Goal: Task Accomplishment & Management: Complete application form

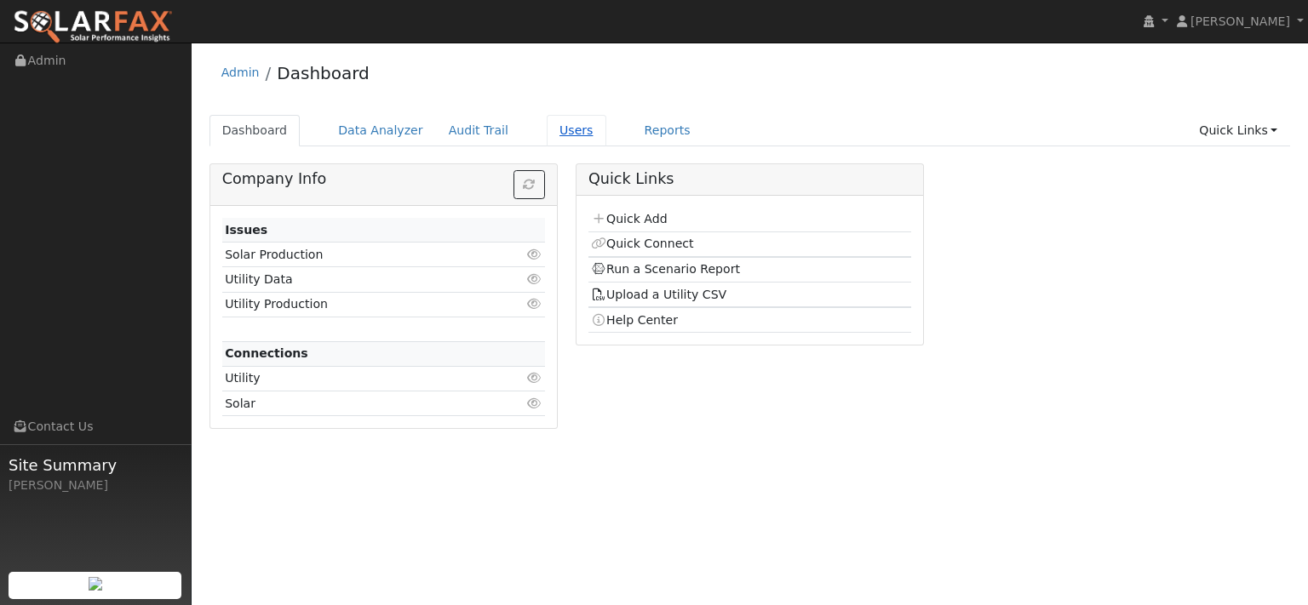
click at [606, 142] on link "Users" at bounding box center [577, 131] width 60 height 32
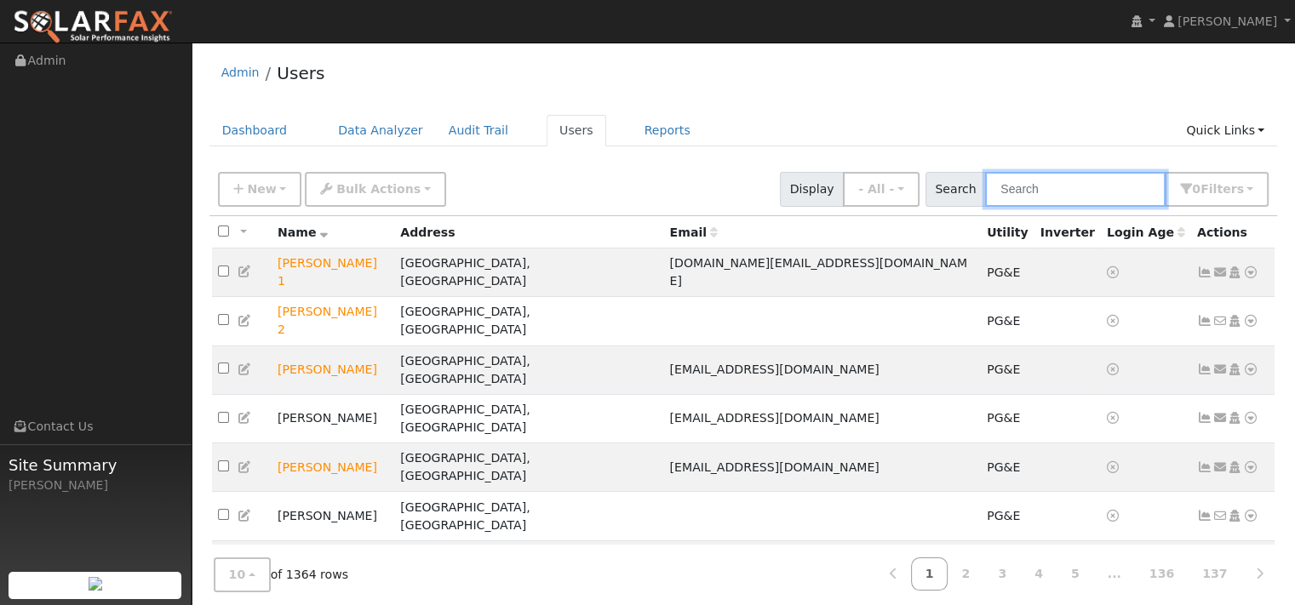
click at [985, 207] on input "text" at bounding box center [1075, 189] width 180 height 35
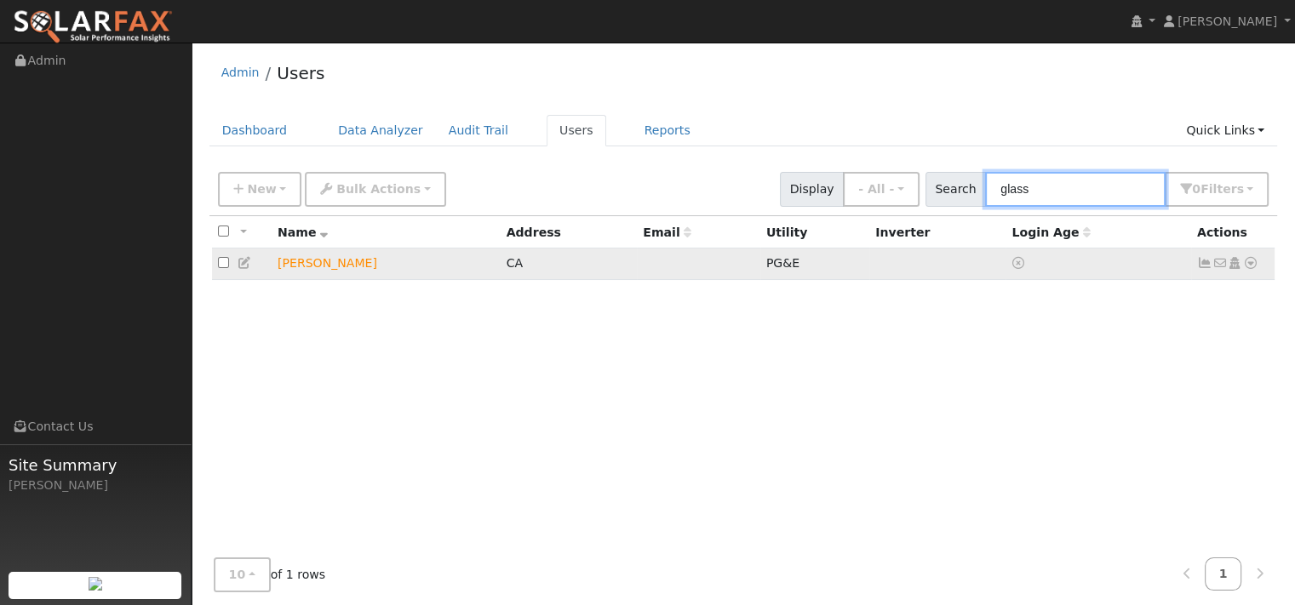
type input "glass"
click at [1243, 269] on icon at bounding box center [1250, 263] width 15 height 12
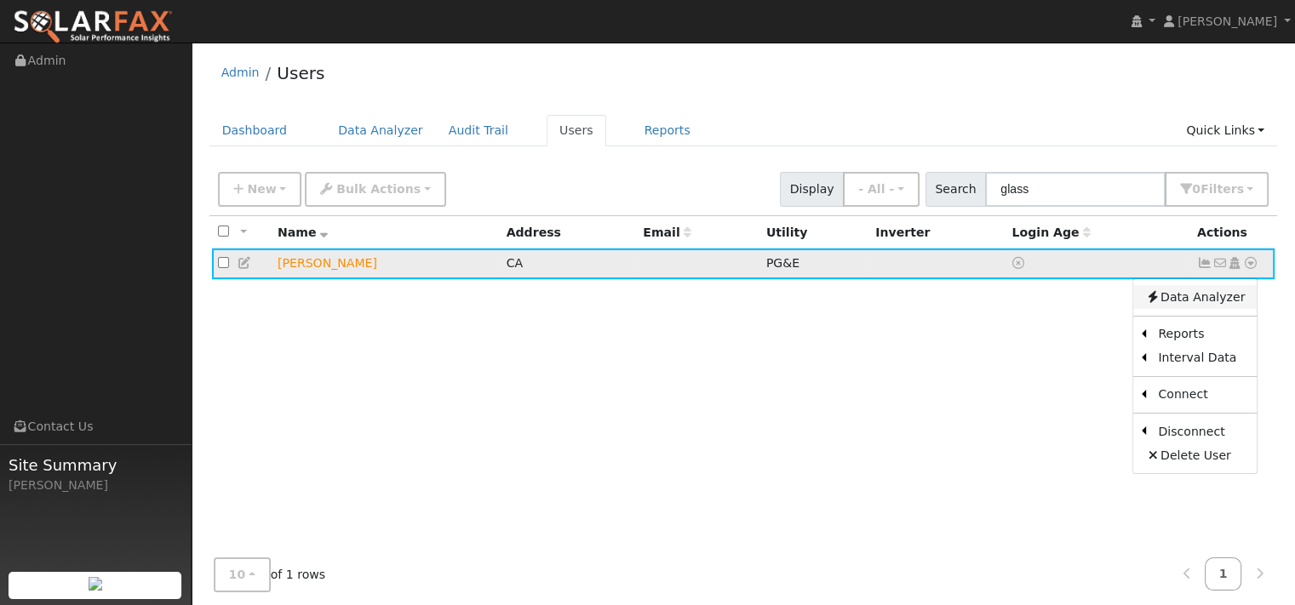
click at [1188, 309] on link "Data Analyzer" at bounding box center [1194, 297] width 123 height 24
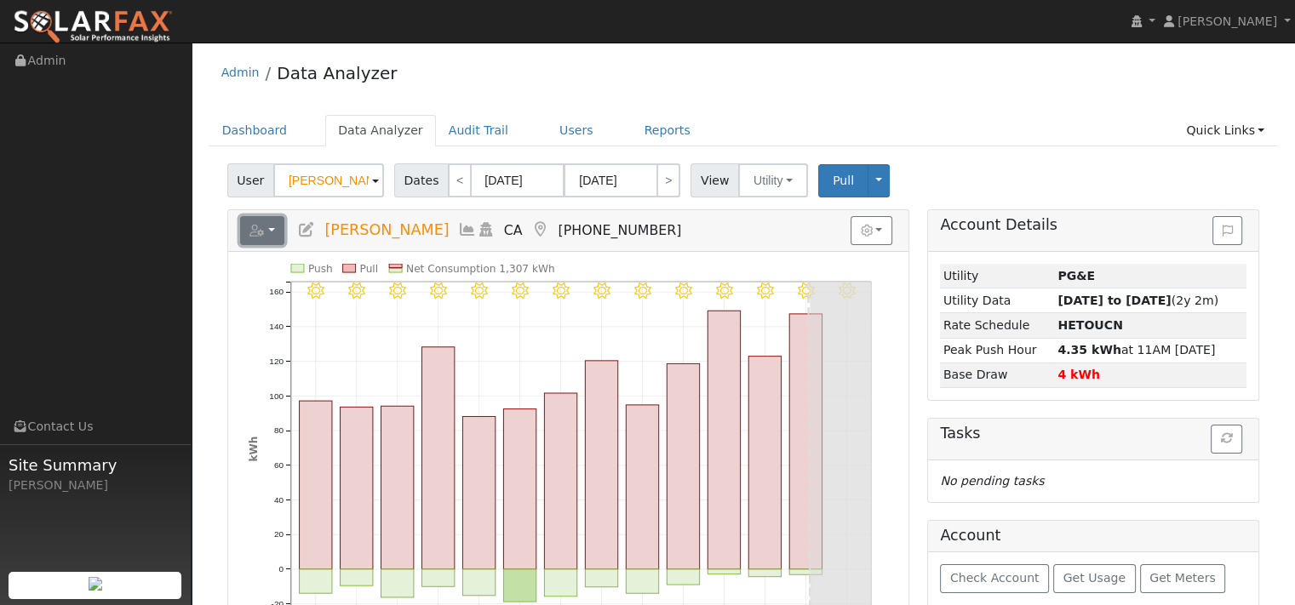
click at [283, 245] on button "button" at bounding box center [262, 230] width 45 height 29
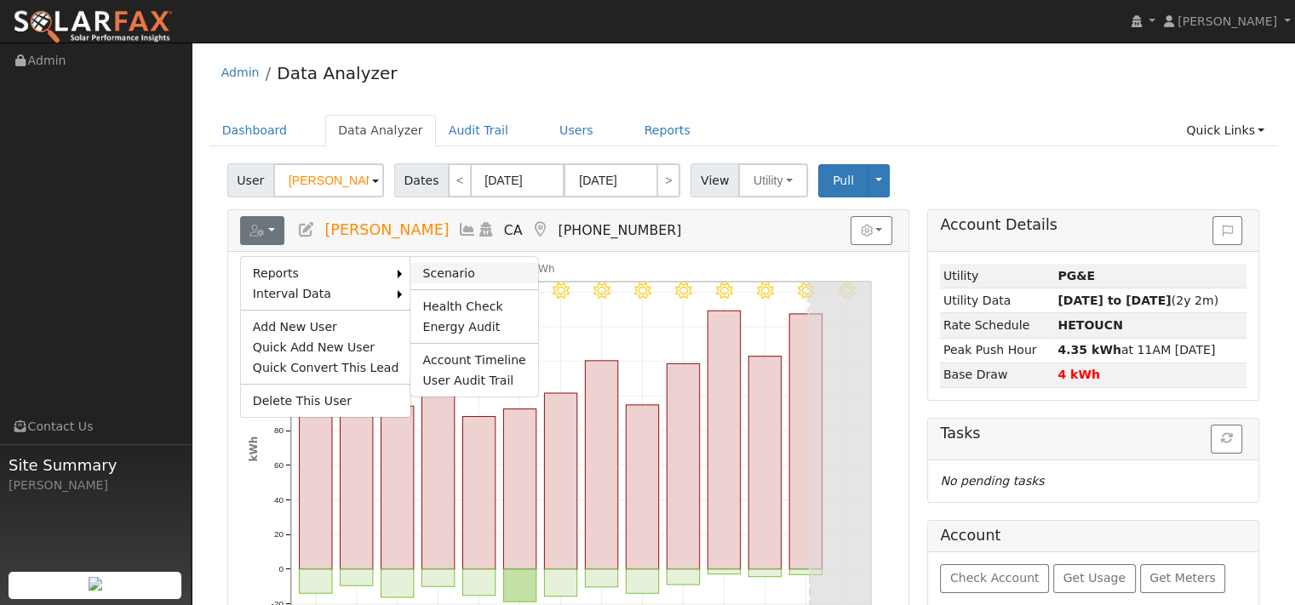
click at [468, 284] on link "Scenario" at bounding box center [473, 273] width 127 height 20
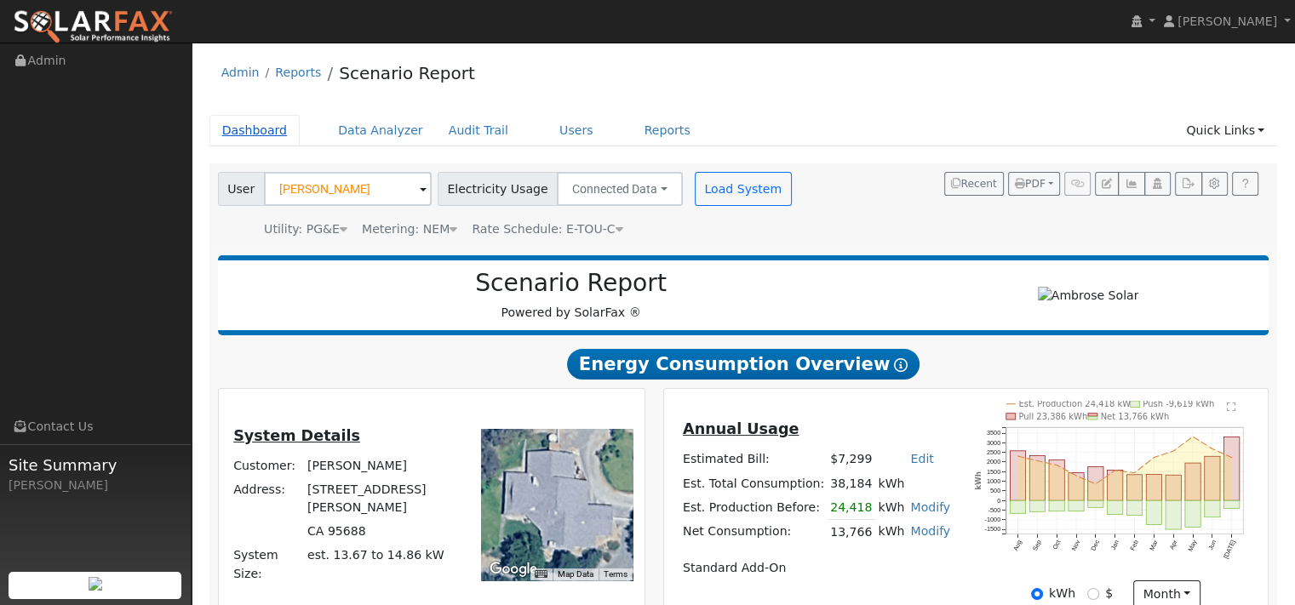
click at [279, 144] on link "Dashboard" at bounding box center [254, 131] width 91 height 32
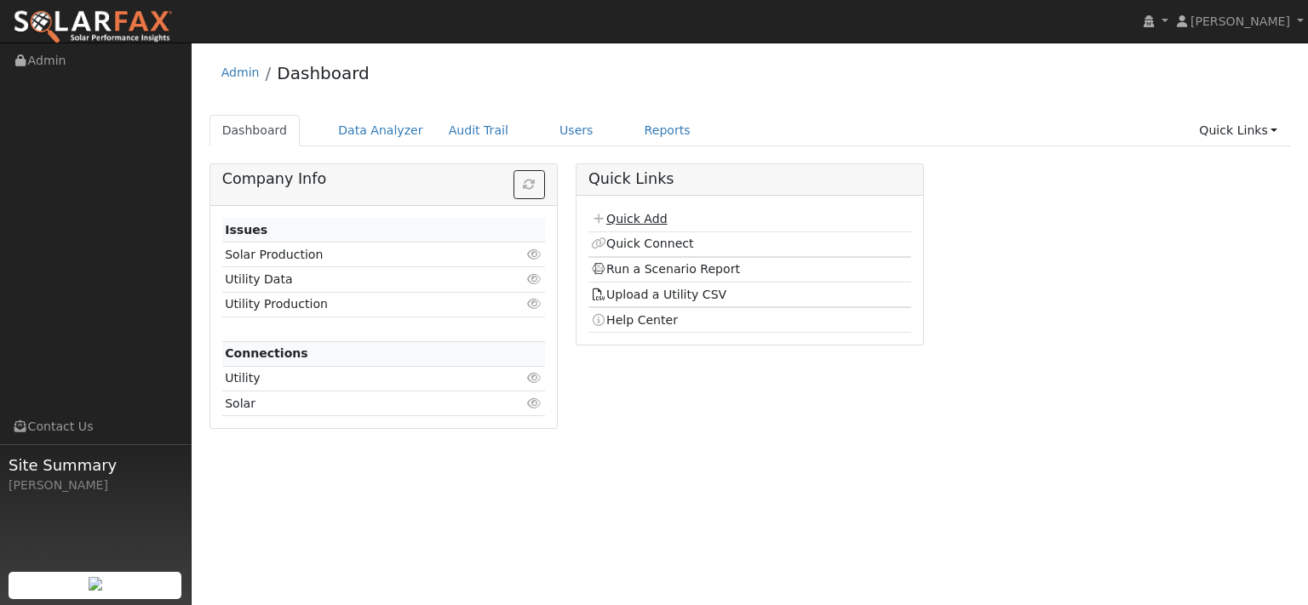
click at [650, 226] on link "Quick Add" at bounding box center [629, 219] width 76 height 14
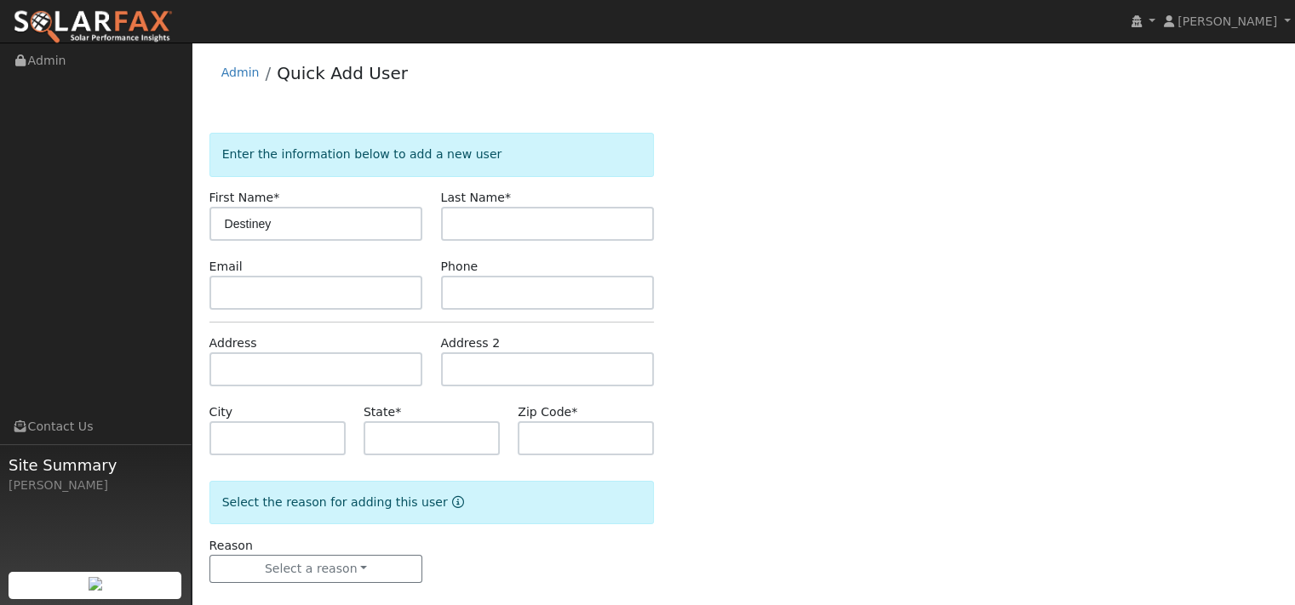
type input "Destiney"
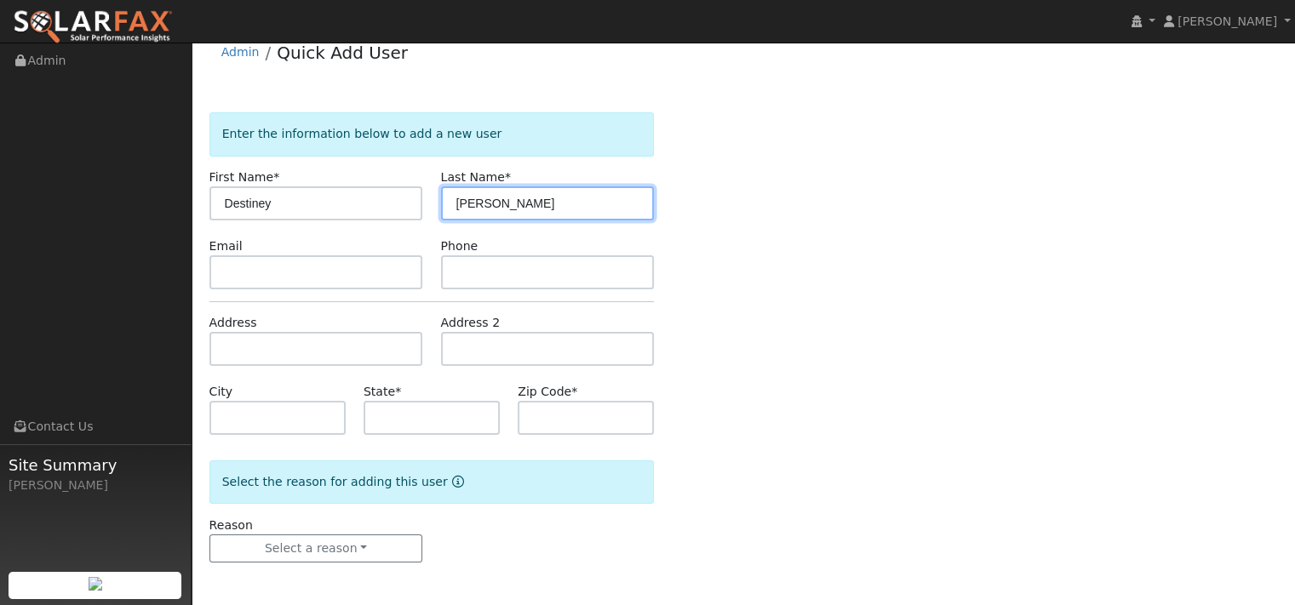
scroll to position [85, 0]
type input "Smith"
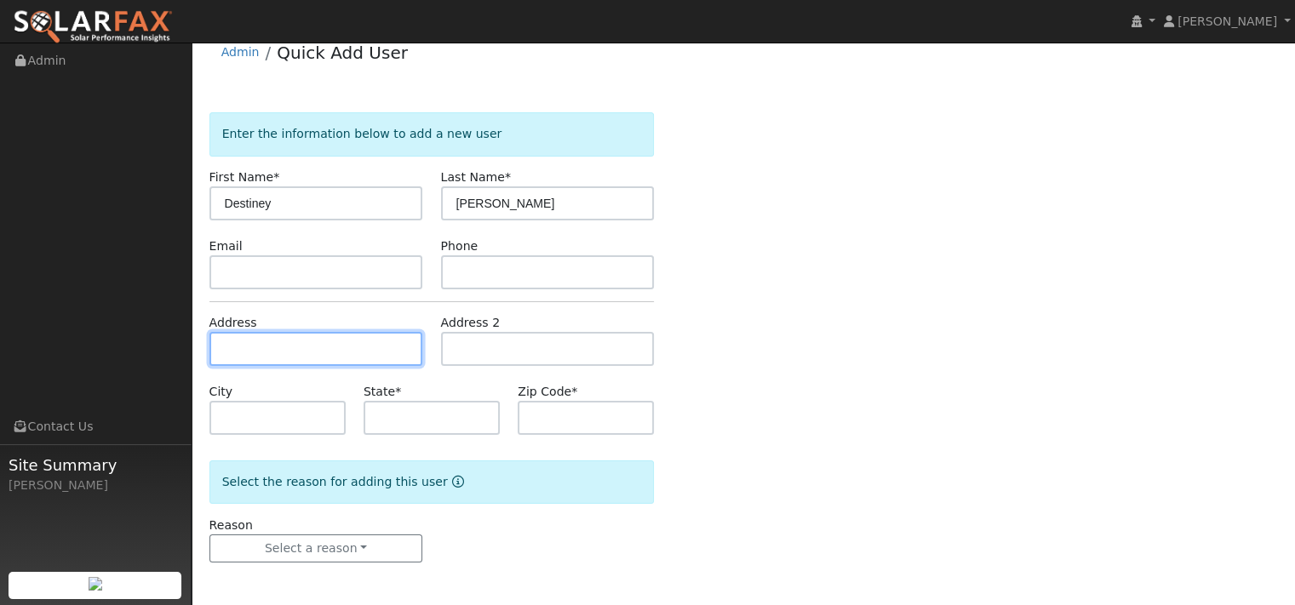
click at [330, 332] on input "text" at bounding box center [316, 349] width 214 height 34
click at [349, 341] on input "text" at bounding box center [316, 349] width 214 height 34
paste input "270 Grove Ct"
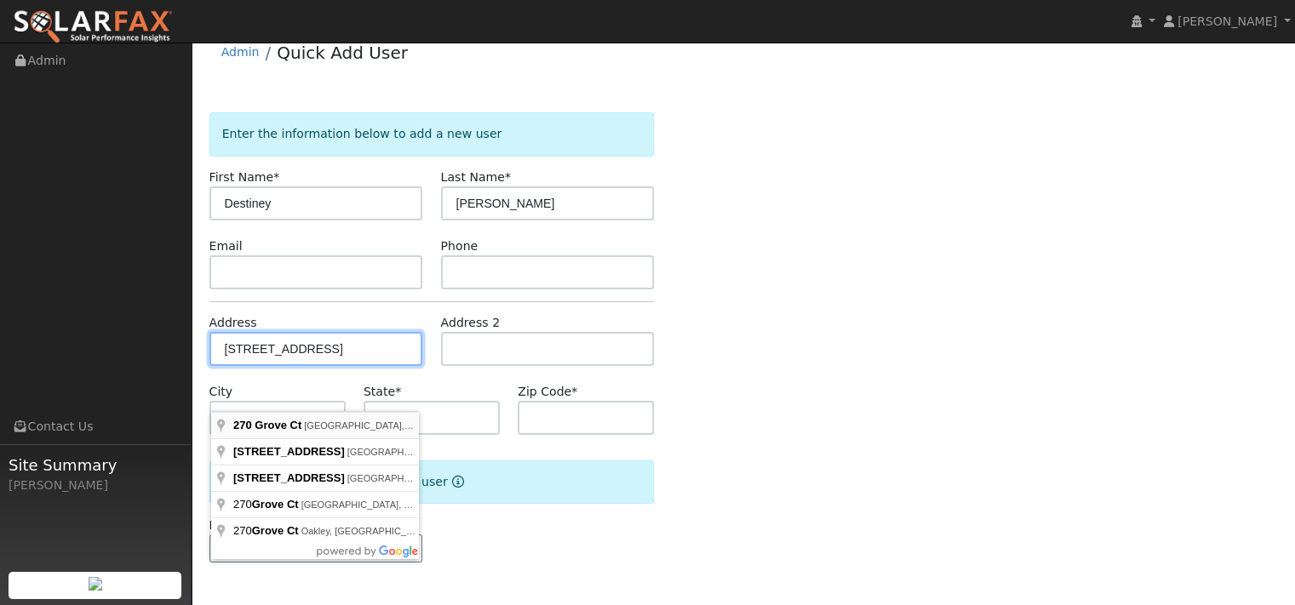
type input "270 Grove Court"
type input "Dixon"
type input "CA"
type input "95620"
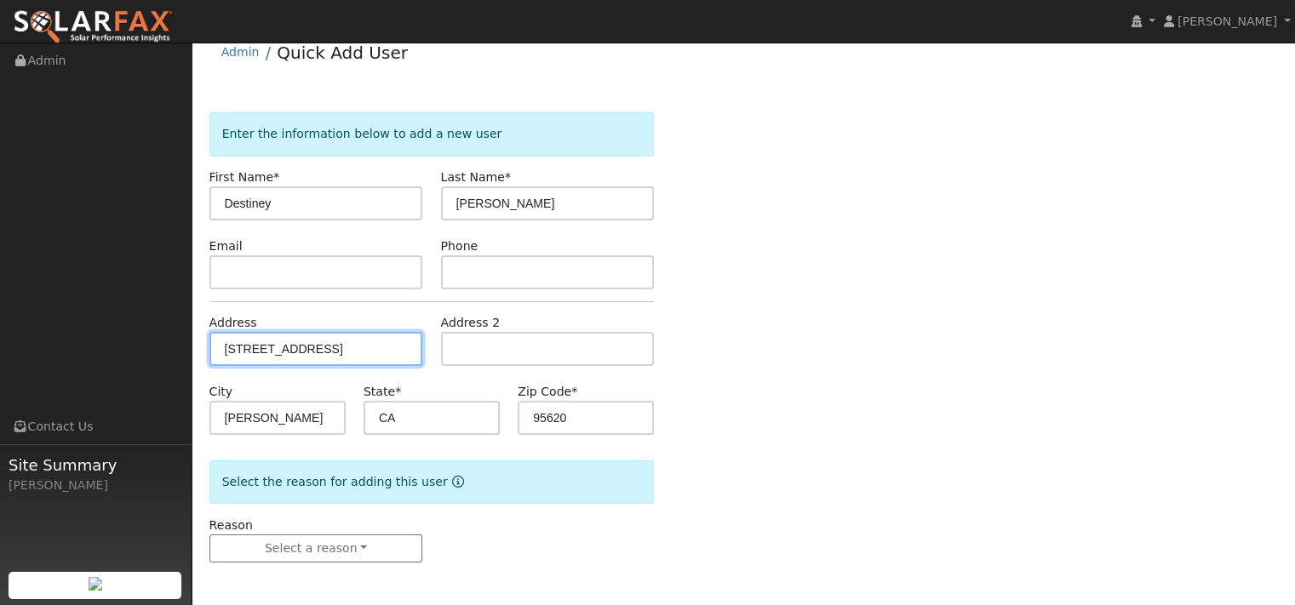
scroll to position [94, 0]
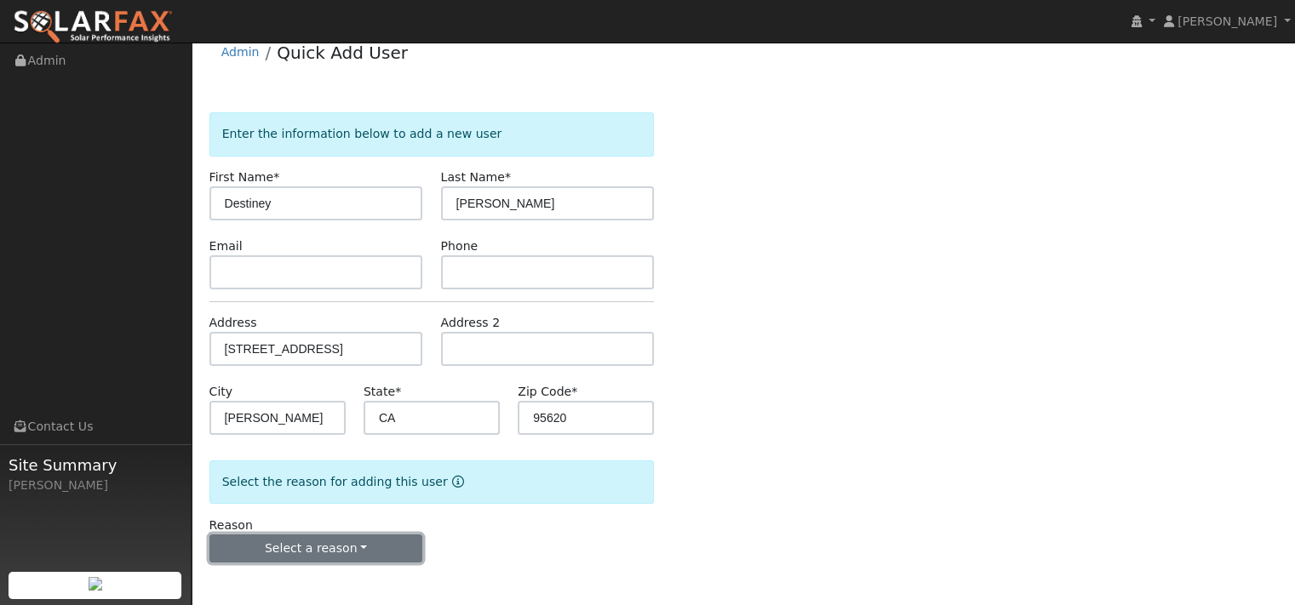
click at [335, 539] on button "Select a reason" at bounding box center [316, 549] width 214 height 29
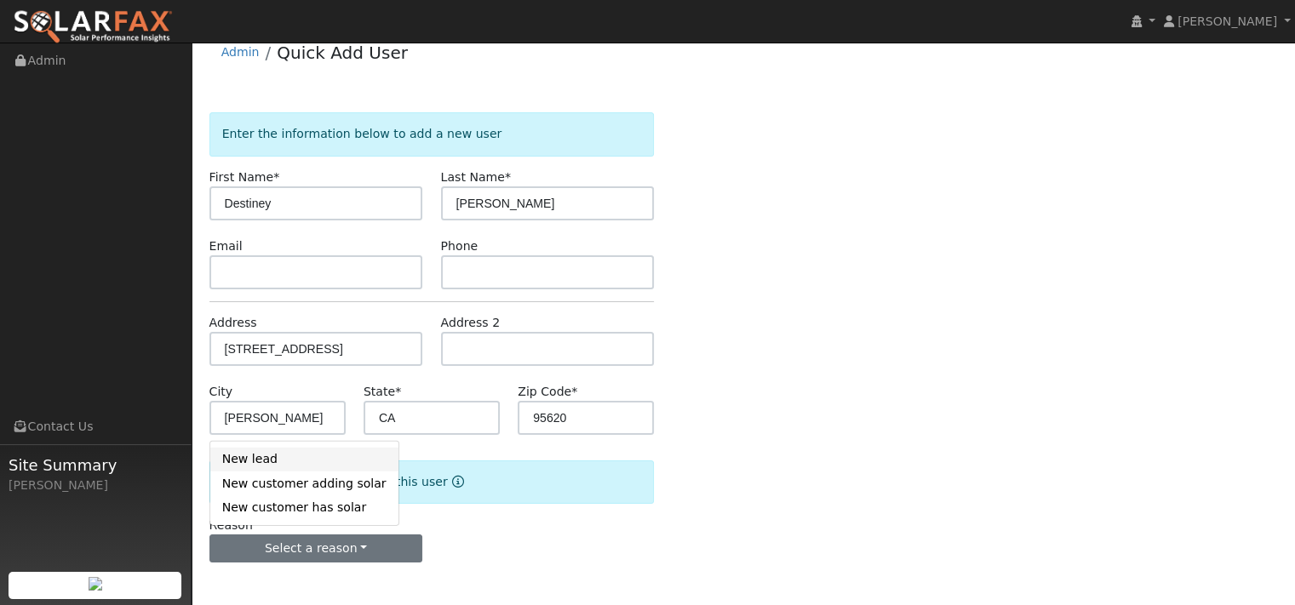
click at [259, 448] on link "New lead" at bounding box center [304, 460] width 188 height 24
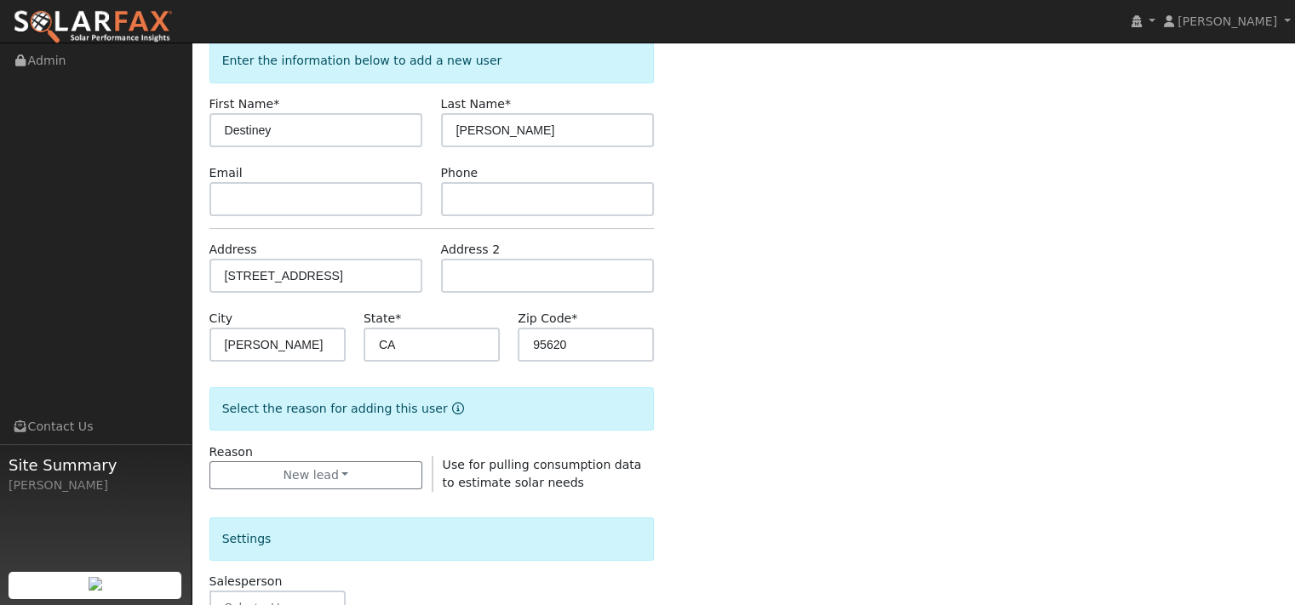
scroll to position [434, 0]
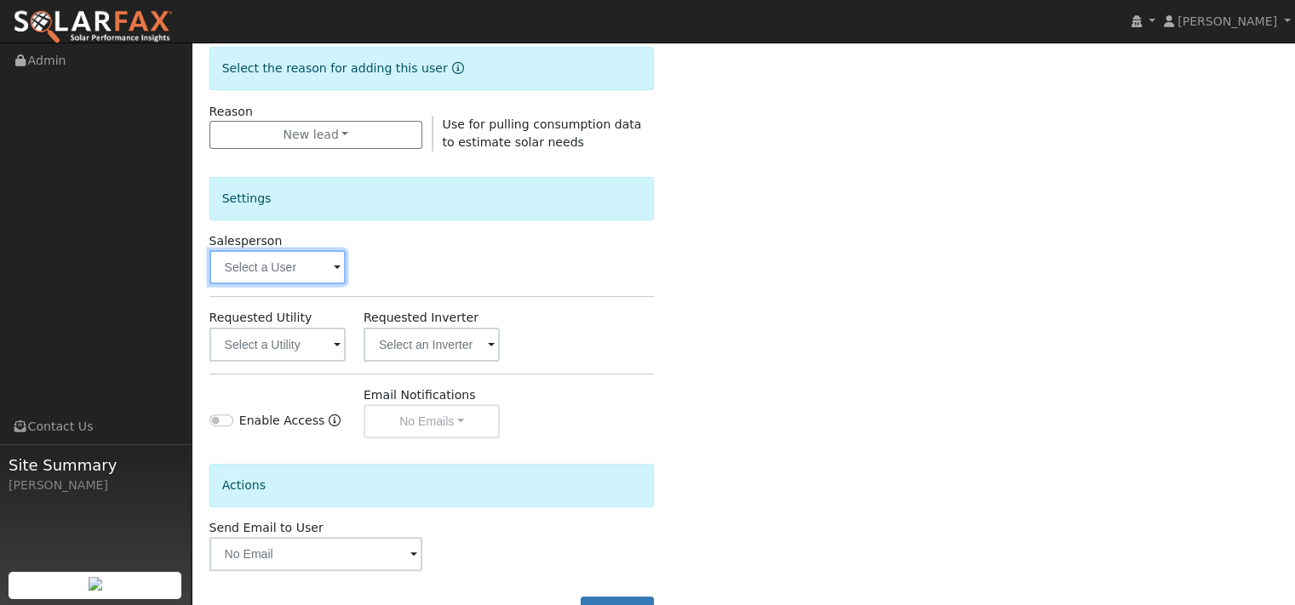
click at [303, 284] on input "text" at bounding box center [277, 267] width 136 height 34
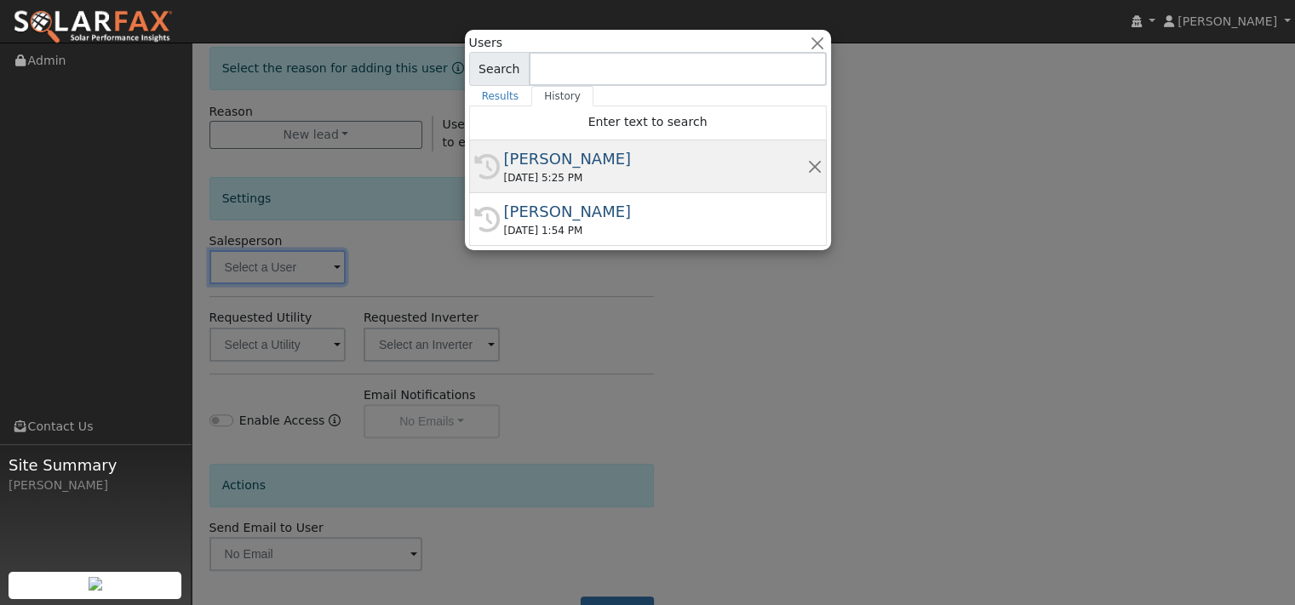
click at [531, 179] on div "08/06/2025 5:25 PM" at bounding box center [655, 177] width 303 height 15
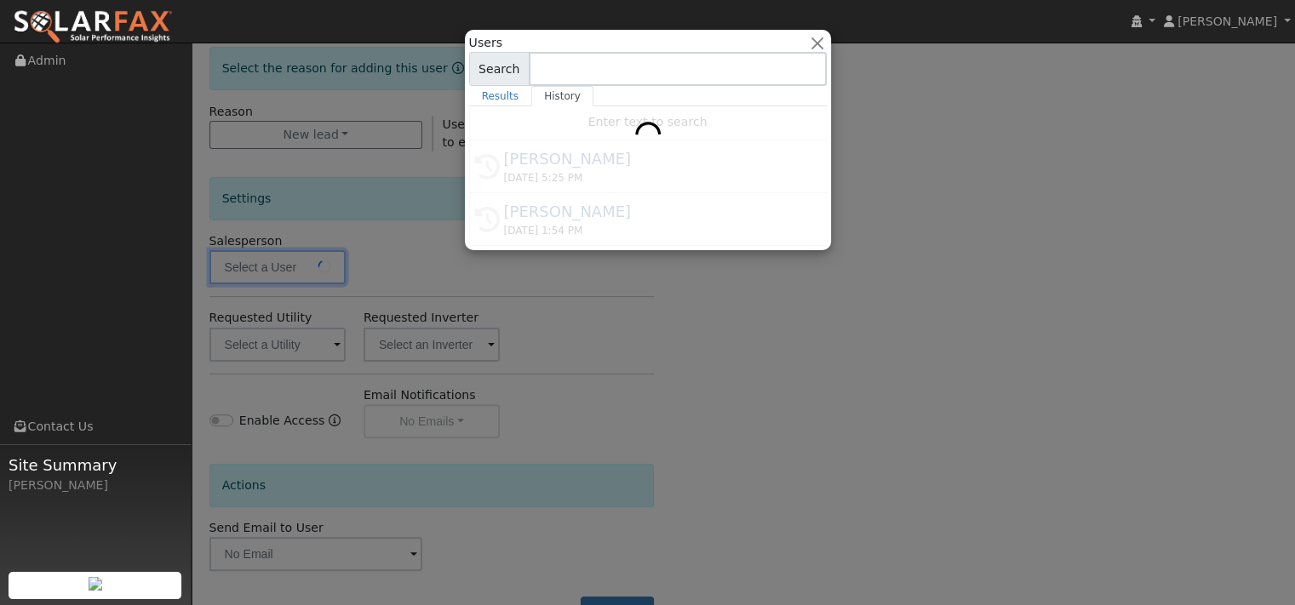
type input "[PERSON_NAME]"
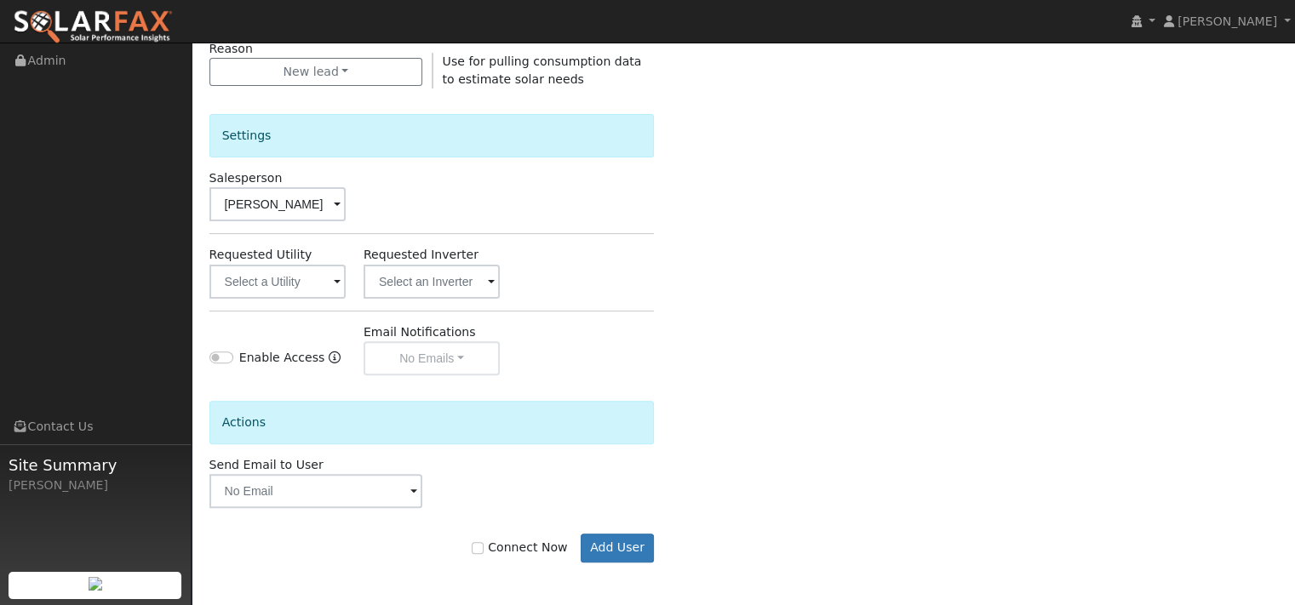
scroll to position [647, 0]
click at [472, 545] on input "Connect Now" at bounding box center [478, 548] width 12 height 12
checkbox input "true"
click at [588, 544] on button "Add User" at bounding box center [618, 548] width 74 height 29
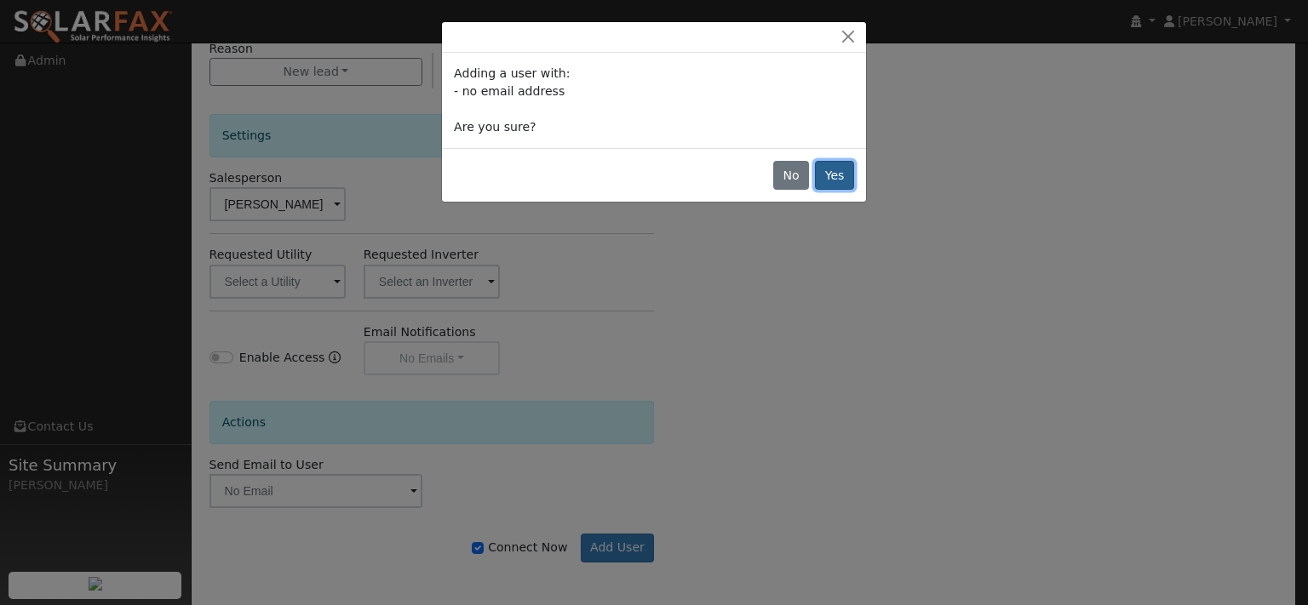
click at [819, 190] on button "Yes" at bounding box center [834, 175] width 39 height 29
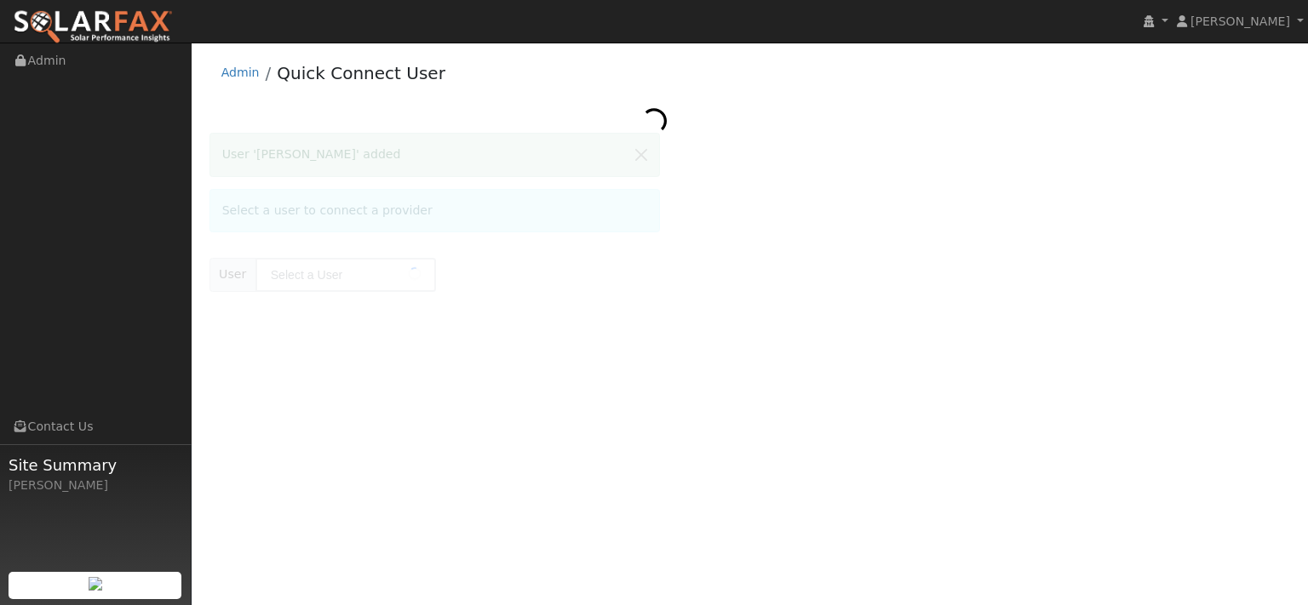
type input "[PERSON_NAME]"
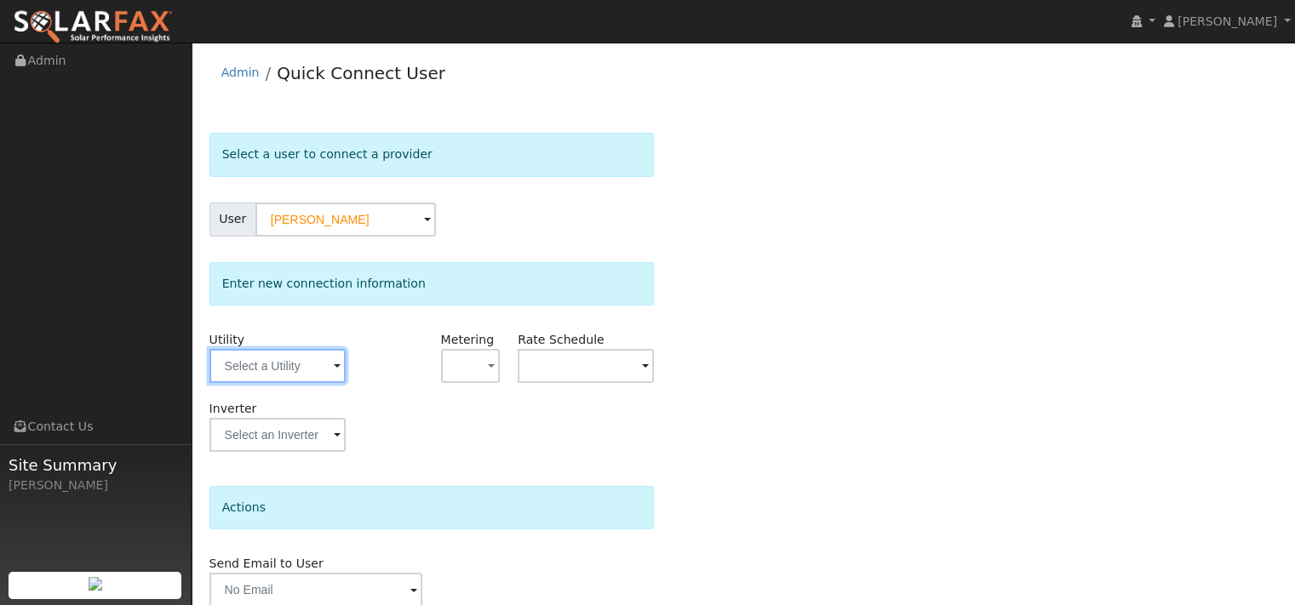
click at [295, 383] on input "text" at bounding box center [277, 366] width 136 height 34
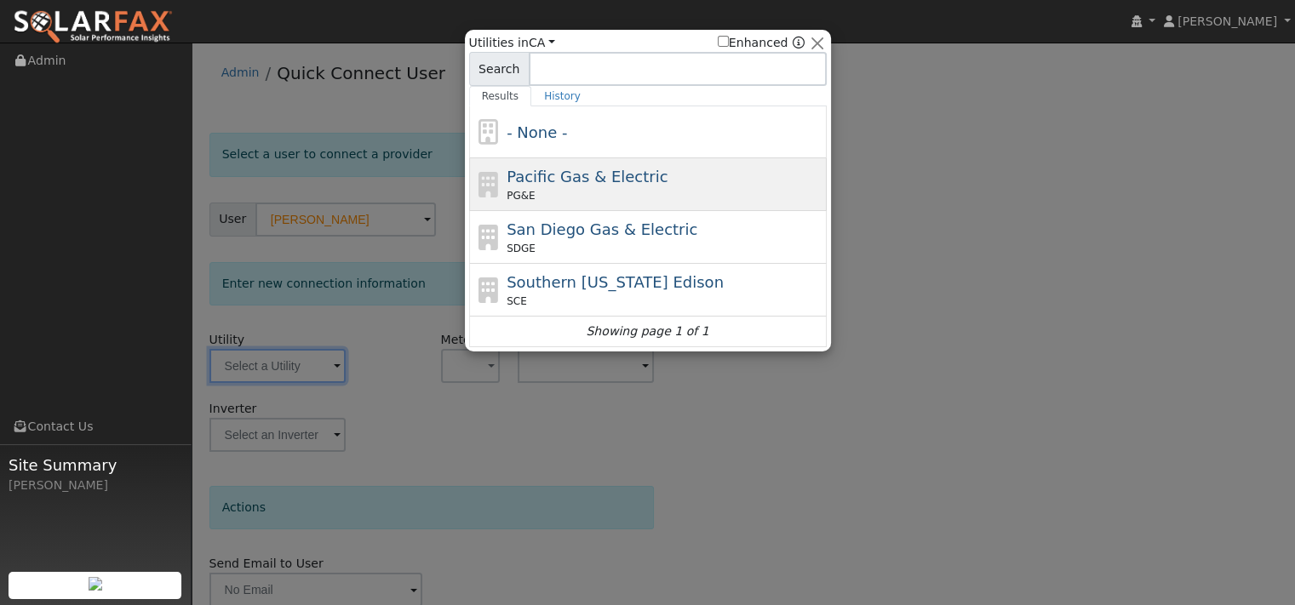
click at [507, 186] on span "Pacific Gas & Electric" at bounding box center [587, 177] width 161 height 18
type input "PG&E"
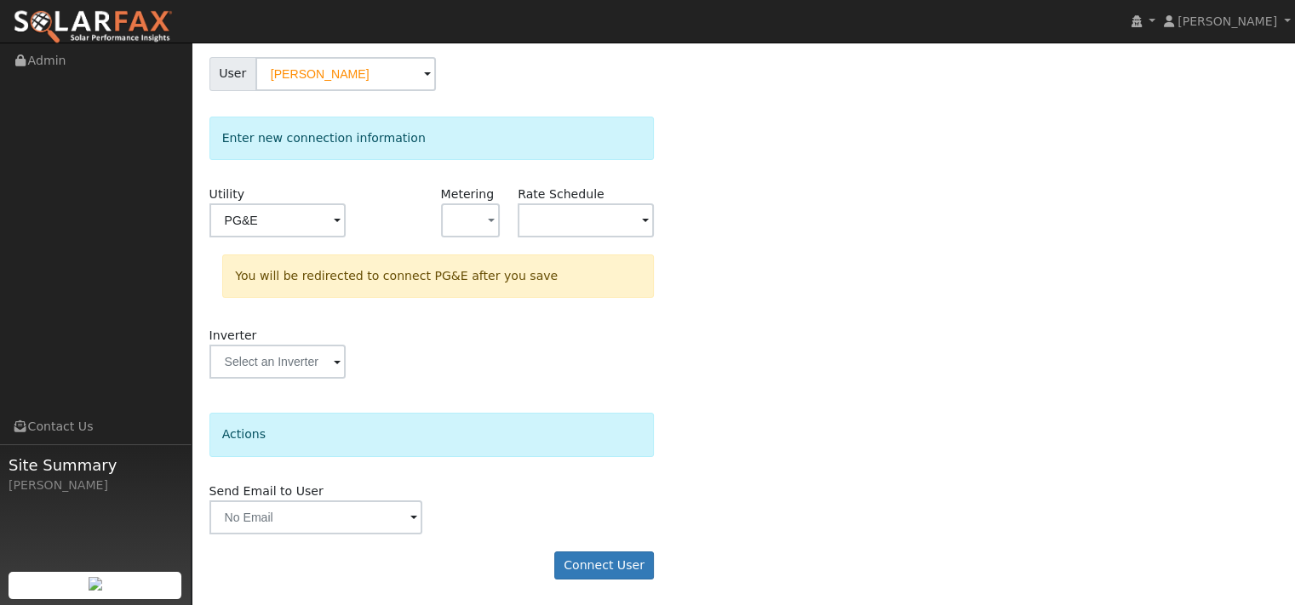
scroll to position [222, 0]
click at [597, 561] on button "Connect User" at bounding box center [604, 566] width 100 height 29
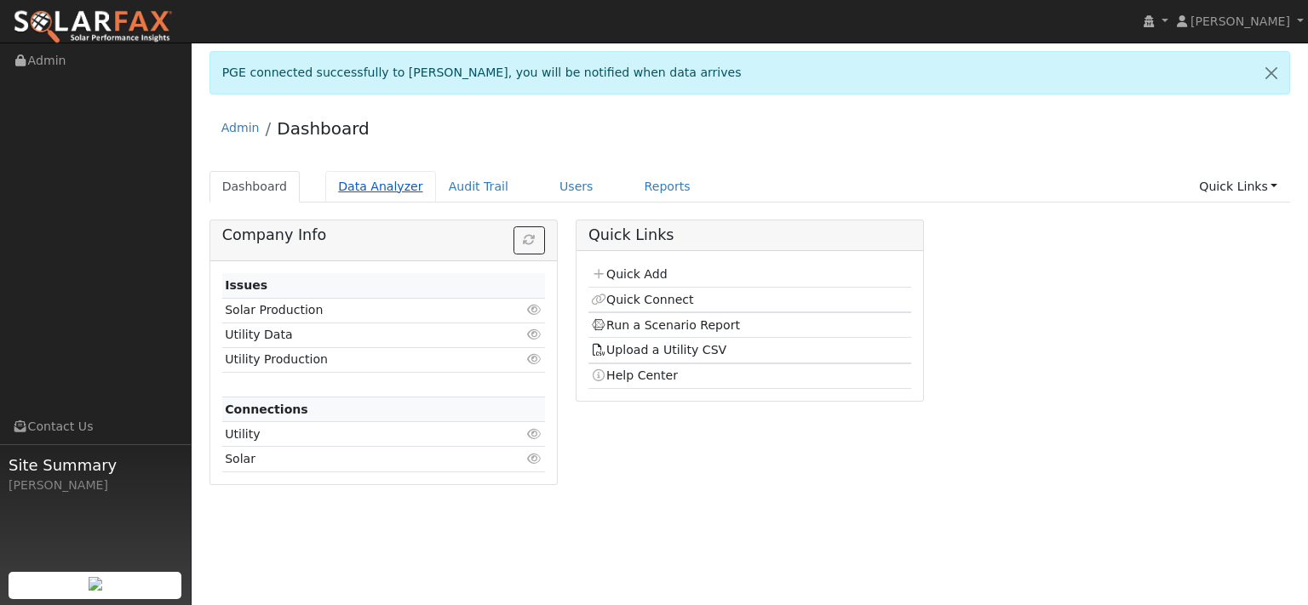
click at [422, 203] on link "Data Analyzer" at bounding box center [380, 187] width 111 height 32
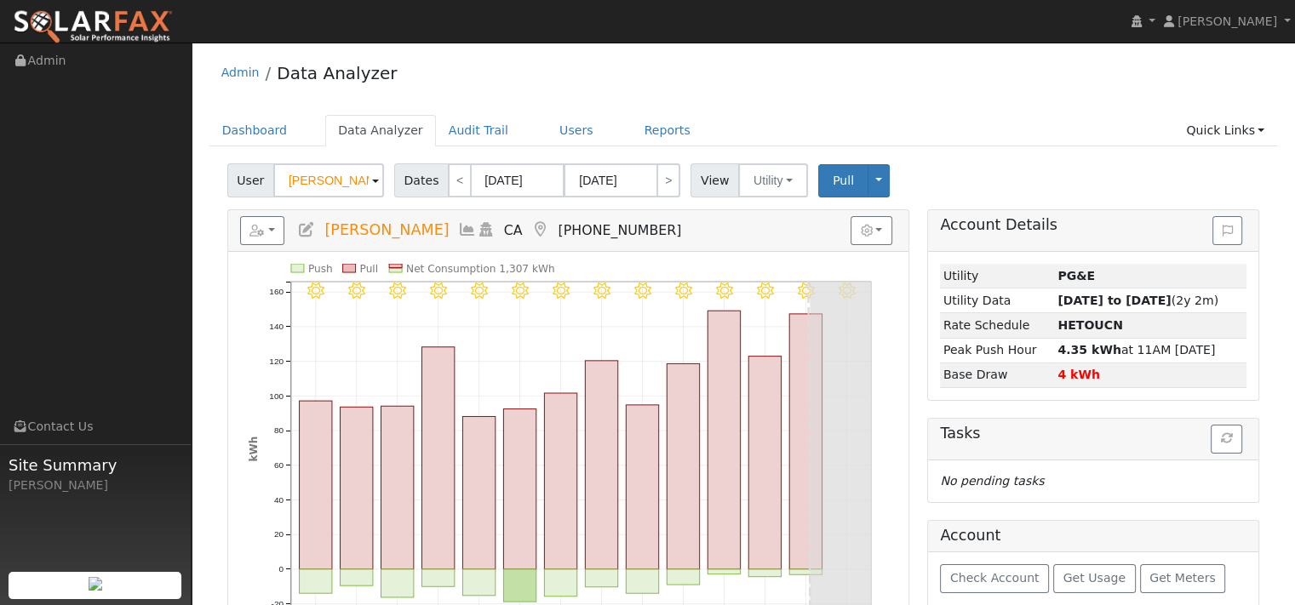
click at [379, 192] on span at bounding box center [375, 182] width 7 height 20
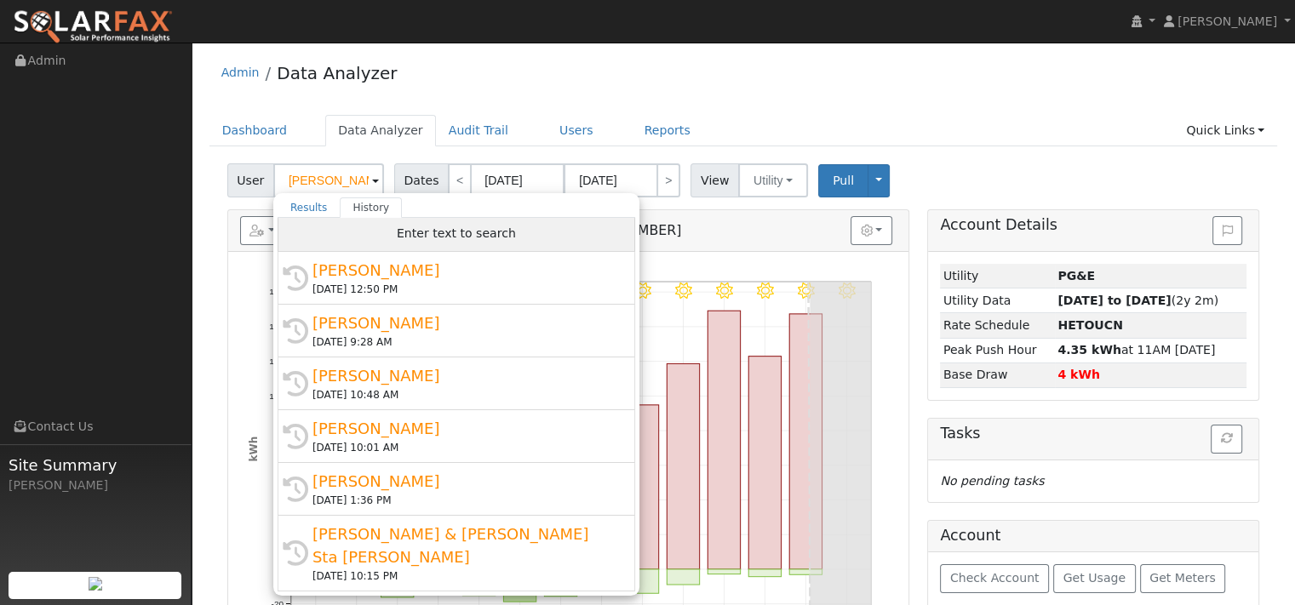
click at [405, 240] on span "Enter text to search" at bounding box center [456, 233] width 119 height 14
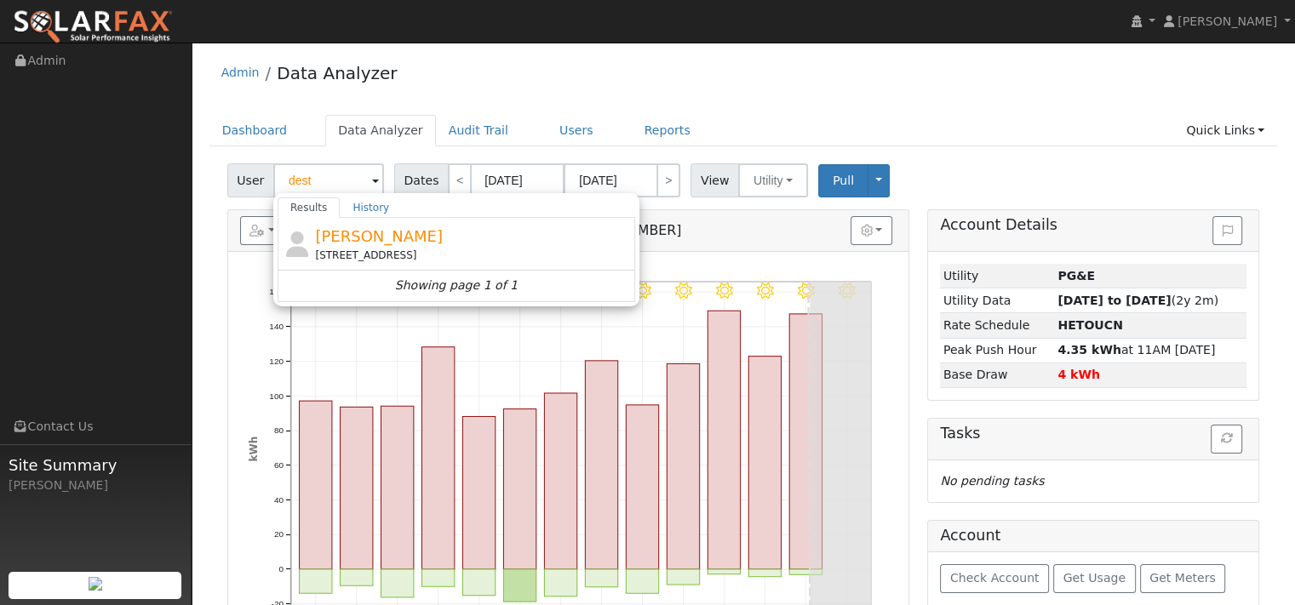
click at [405, 245] on span "[PERSON_NAME]" at bounding box center [379, 236] width 128 height 18
type input "[PERSON_NAME]"
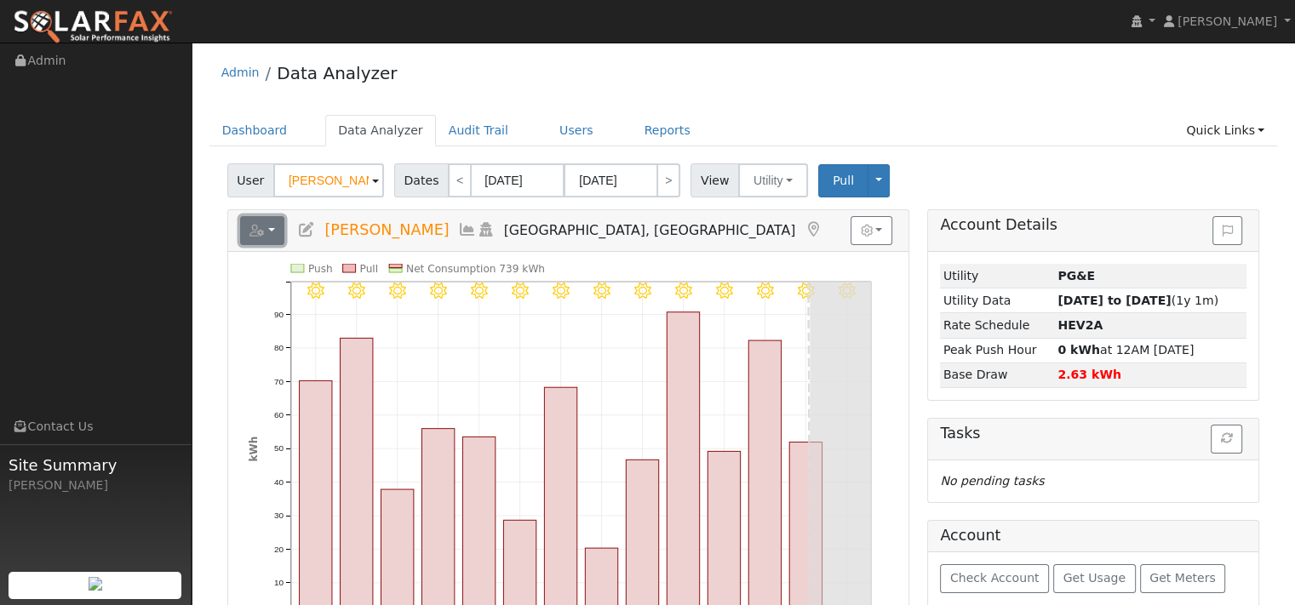
click at [284, 245] on button "button" at bounding box center [262, 230] width 45 height 29
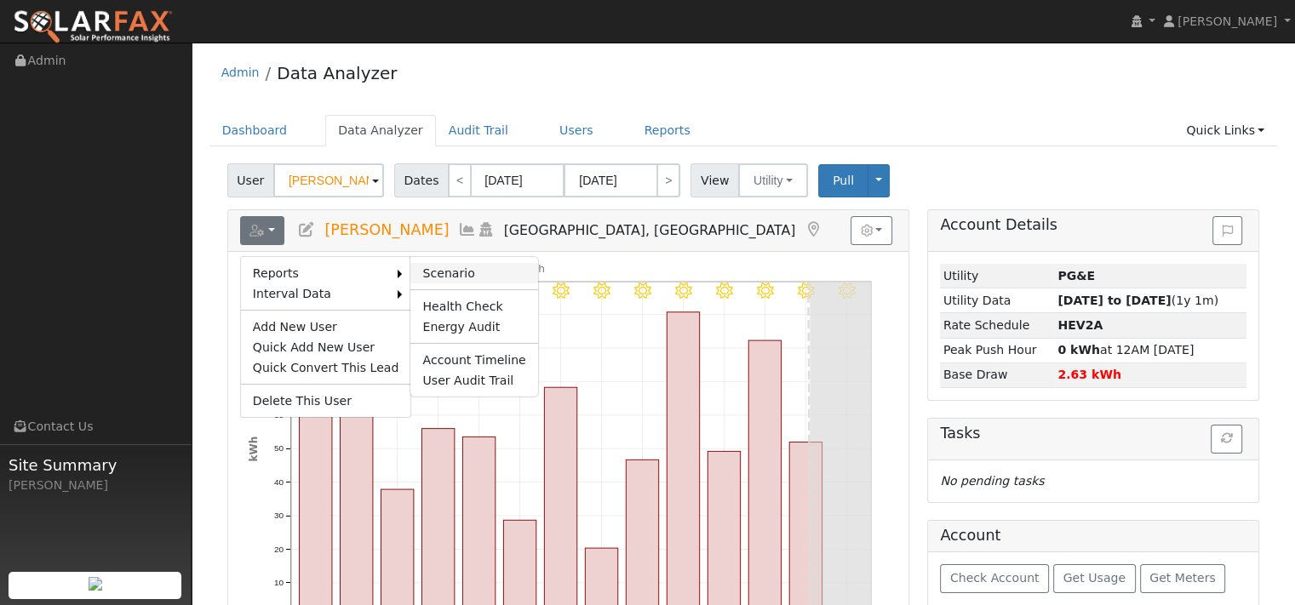
click at [475, 284] on link "Scenario" at bounding box center [473, 273] width 127 height 20
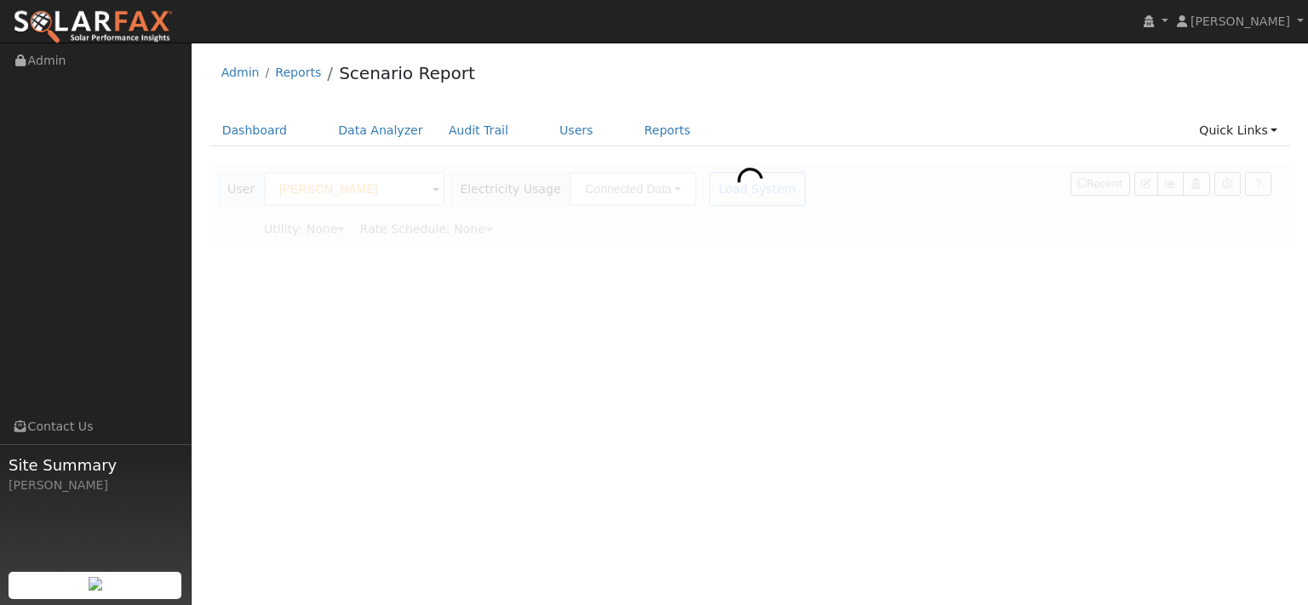
type input "Pacific Gas & Electric"
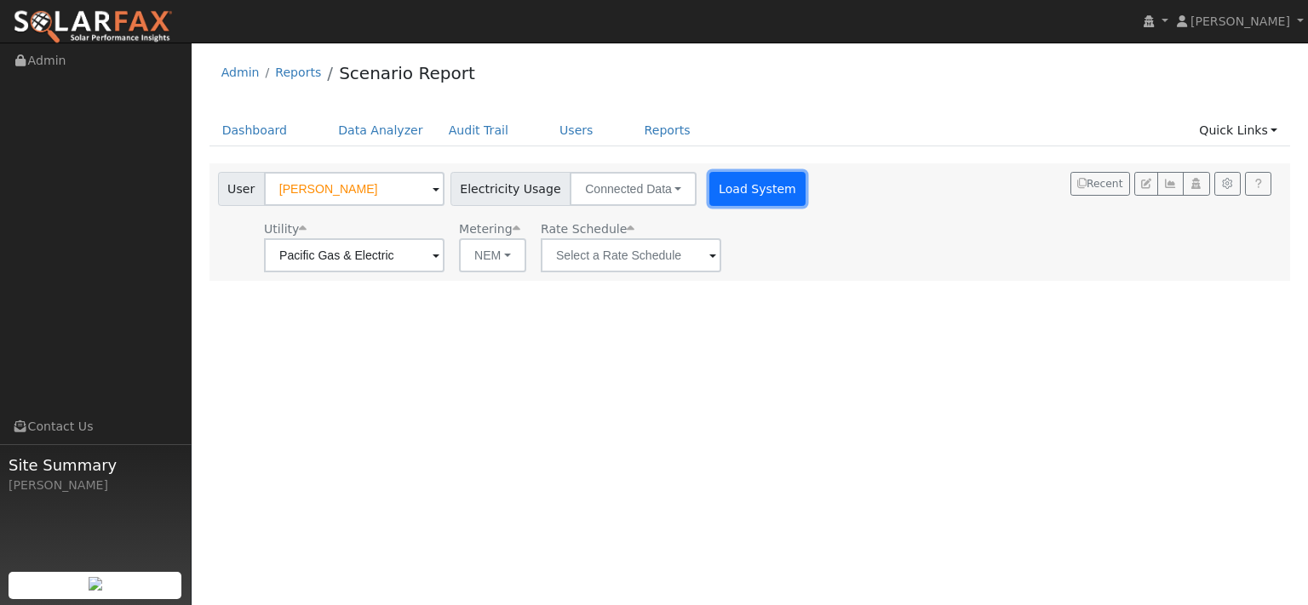
click at [806, 205] on button "Load System" at bounding box center [757, 189] width 97 height 34
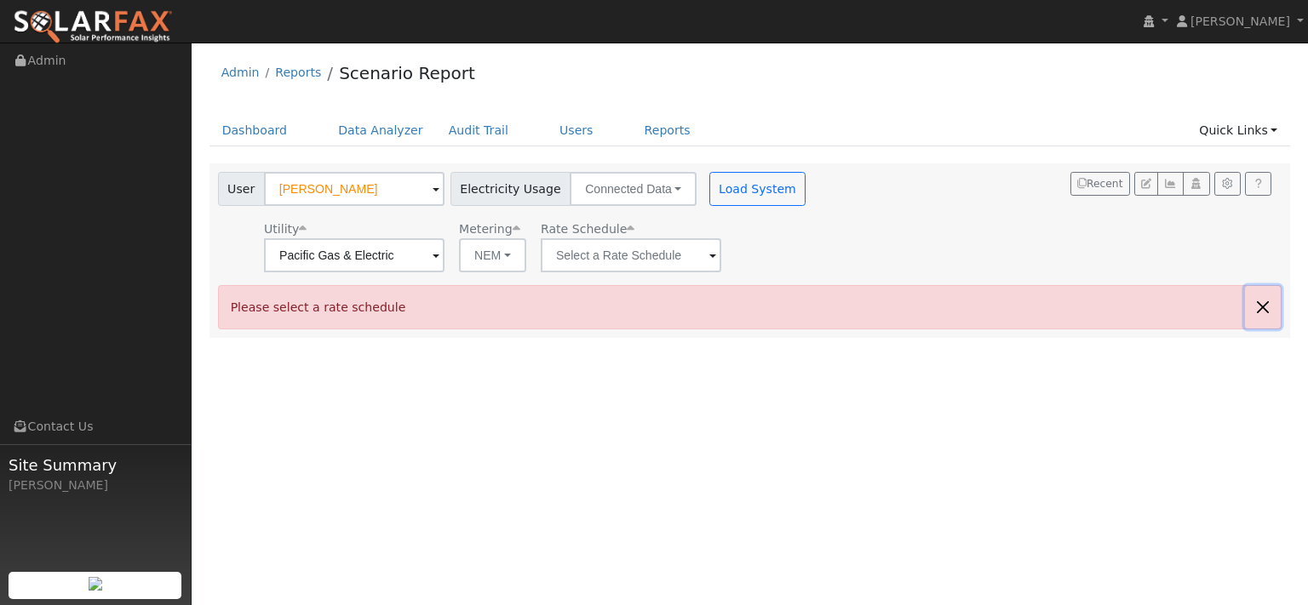
click at [1257, 328] on button "button" at bounding box center [1263, 307] width 36 height 42
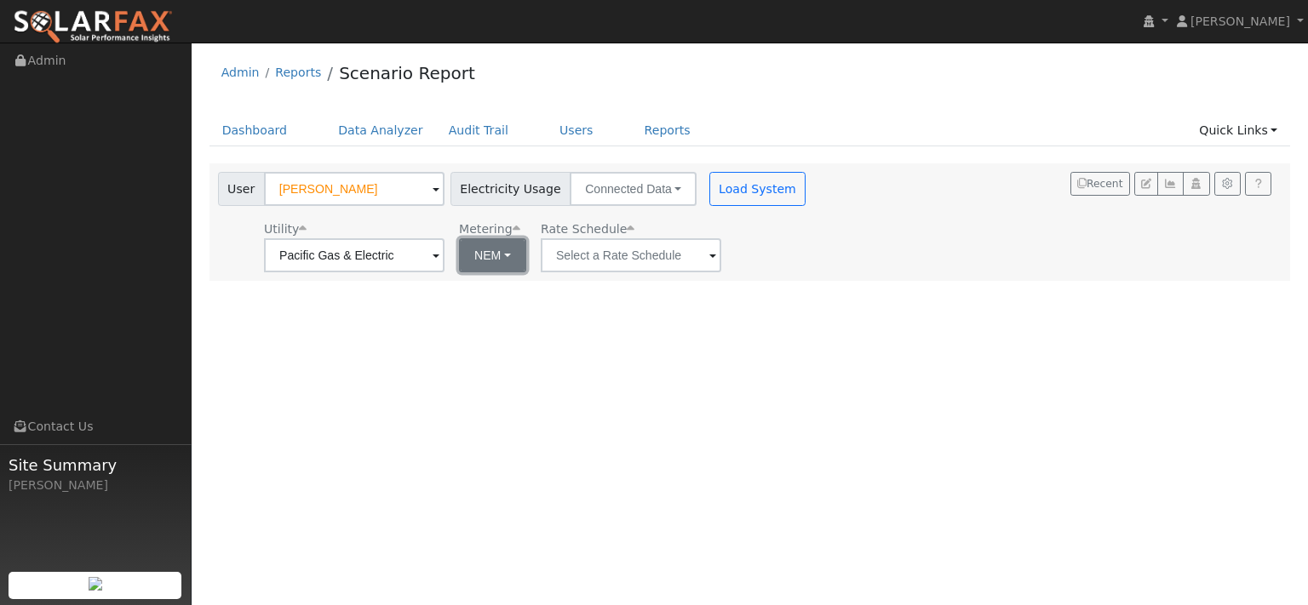
click at [526, 272] on button "NEM" at bounding box center [492, 255] width 67 height 34
click at [541, 336] on link "NBT" at bounding box center [552, 324] width 118 height 24
type input "E-ELEC"
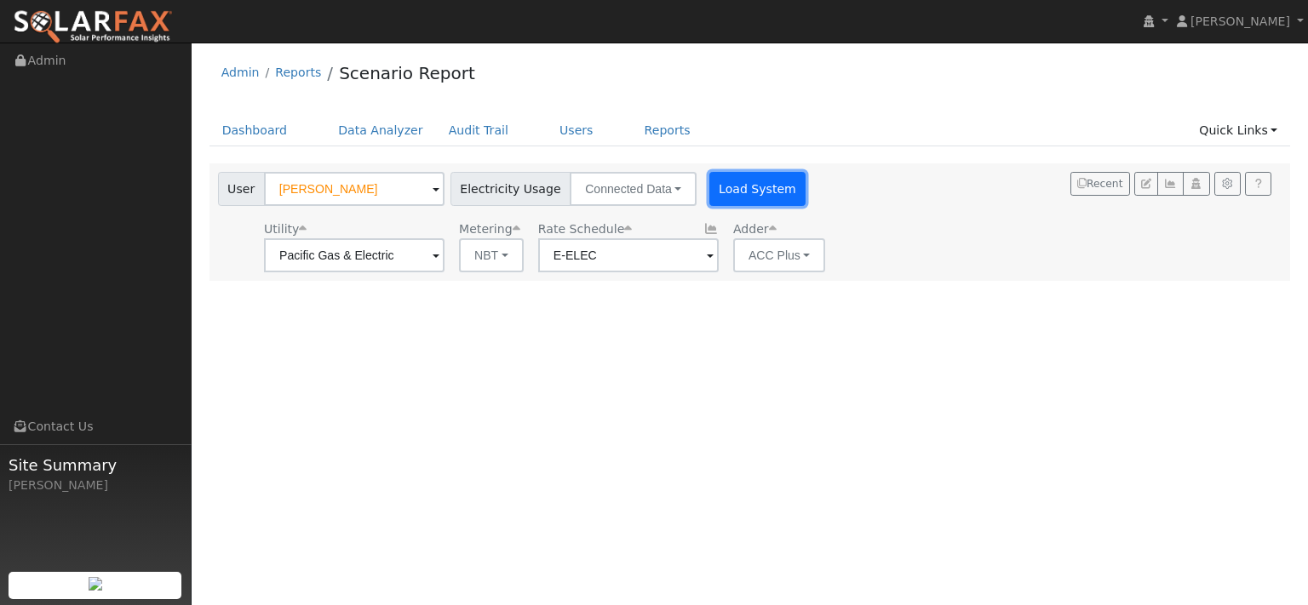
click at [806, 206] on button "Load System" at bounding box center [757, 189] width 97 height 34
